Goal: Information Seeking & Learning: Learn about a topic

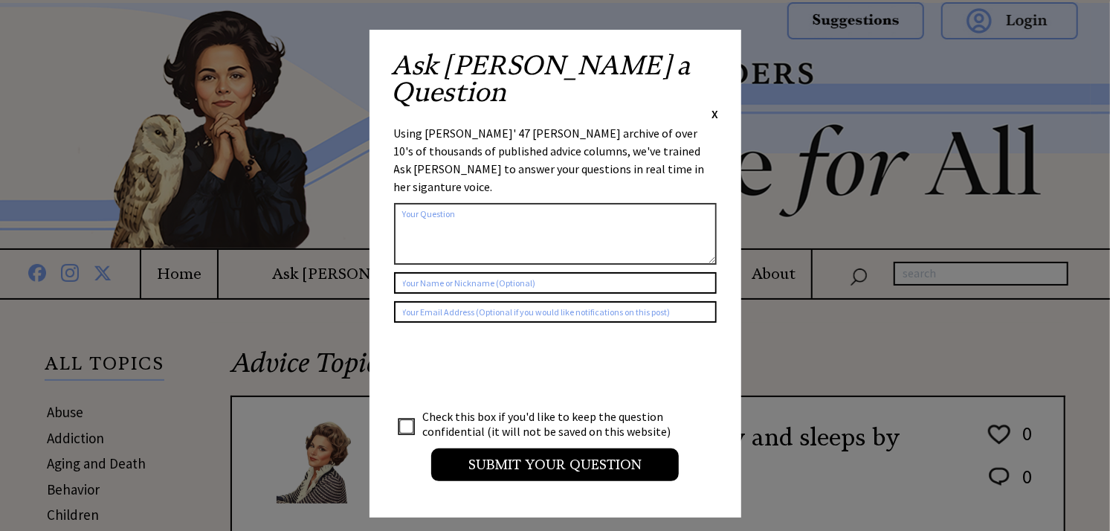
click at [717, 106] on span "X" at bounding box center [715, 113] width 7 height 15
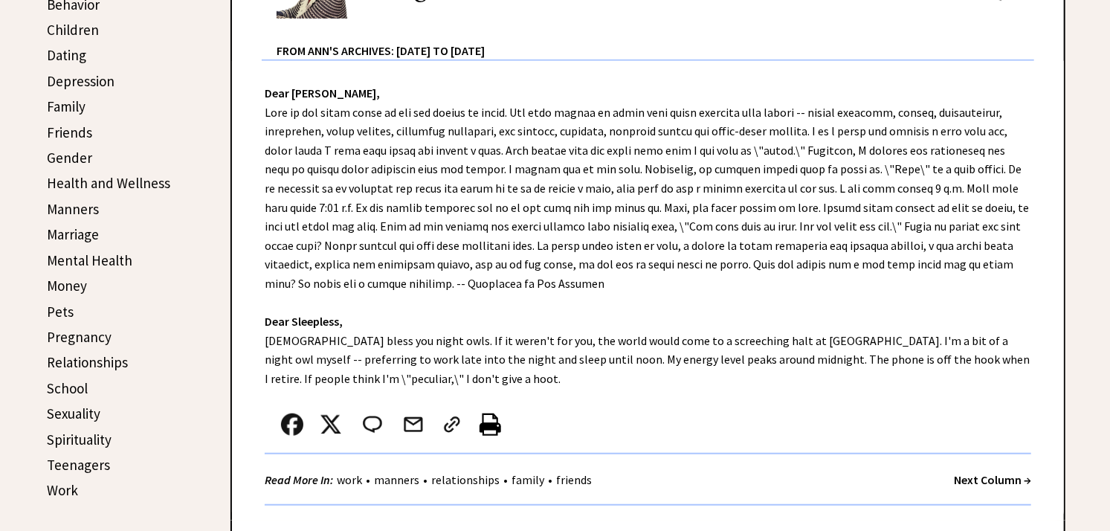
scroll to position [516, 0]
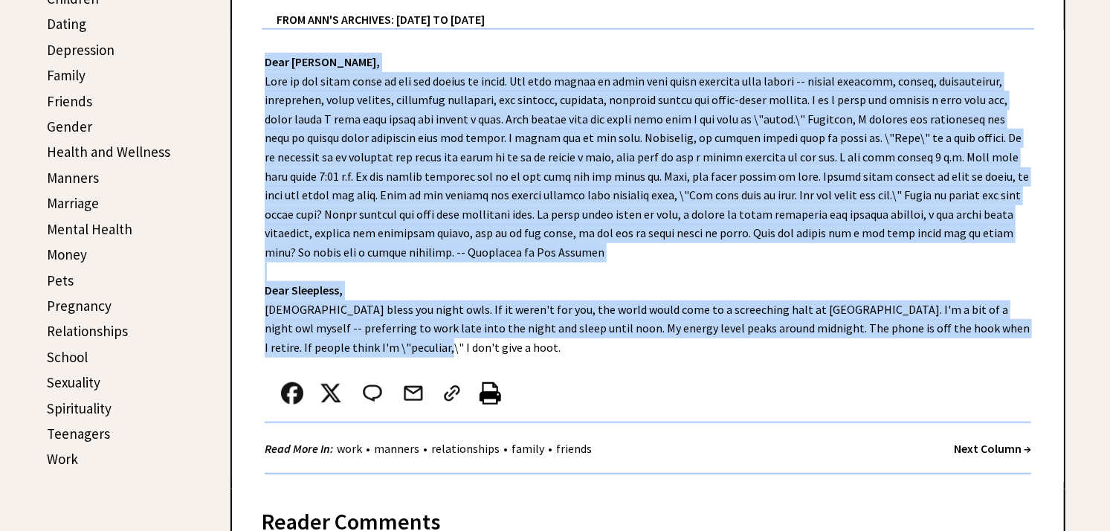
drag, startPoint x: 396, startPoint y: 353, endPoint x: 251, endPoint y: 62, distance: 324.5
click at [251, 62] on div "Dear [PERSON_NAME], Dear Sleepless, [DEMOGRAPHIC_DATA] bless you night owls. If…" at bounding box center [648, 259] width 832 height 459
copy div "Dear [PERSON_NAME], Most of the world works by day and sleeps by night. But man…"
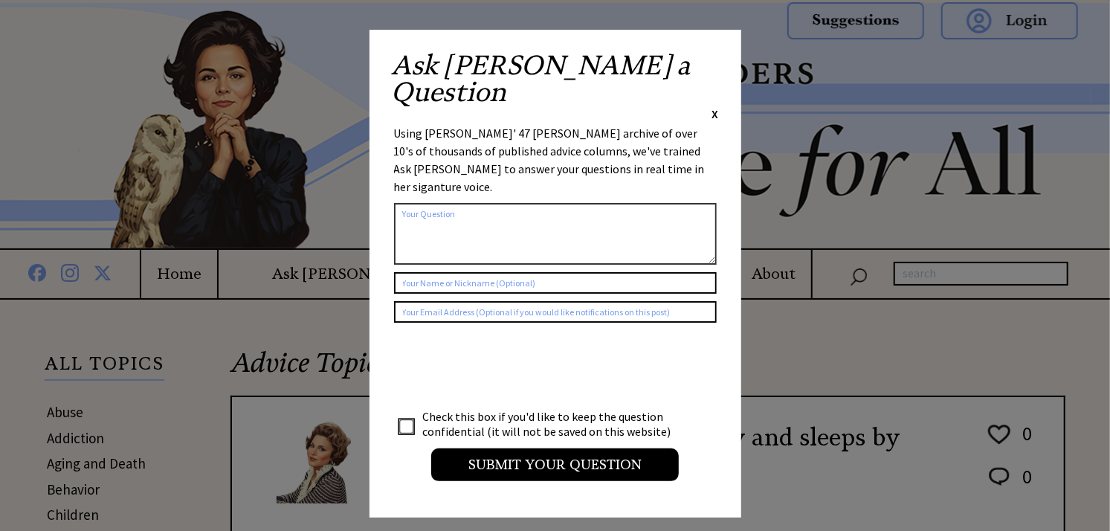
click at [717, 106] on span "X" at bounding box center [715, 113] width 7 height 15
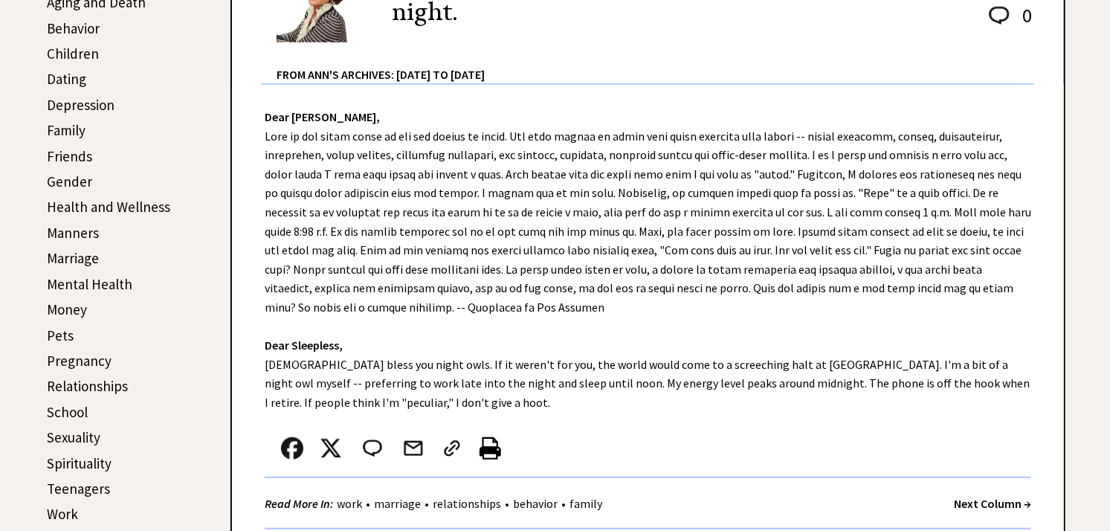
scroll to position [462, 0]
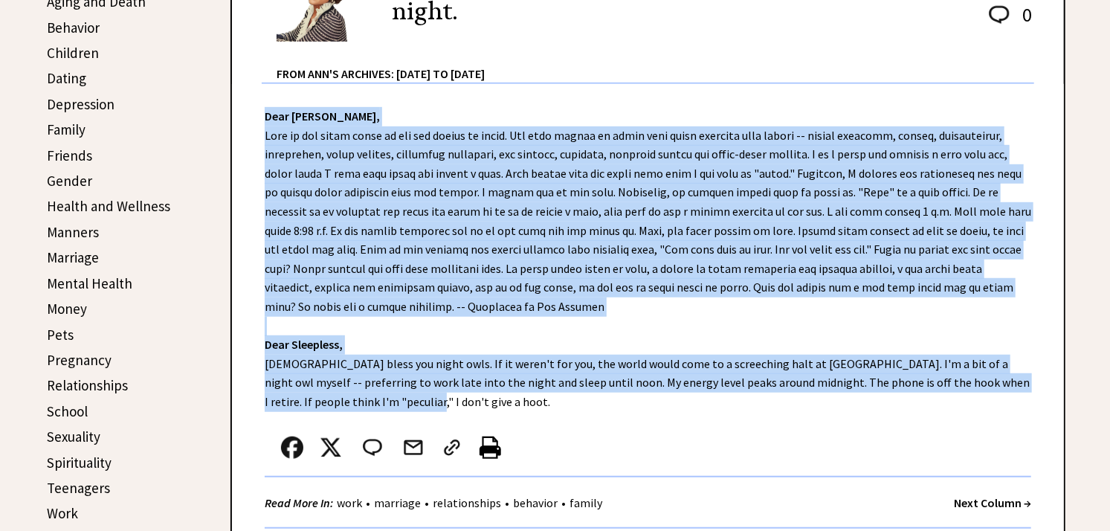
drag, startPoint x: 375, startPoint y: 402, endPoint x: 254, endPoint y: 117, distance: 310.4
click at [254, 117] on div "Dear [PERSON_NAME], Dear Sleepless, [DEMOGRAPHIC_DATA] bless you night owls. If…" at bounding box center [648, 313] width 832 height 459
copy div "Dear [PERSON_NAME], Most of the world works by day and sleeps by night. But man…"
